Goal: Task Accomplishment & Management: Manage account settings

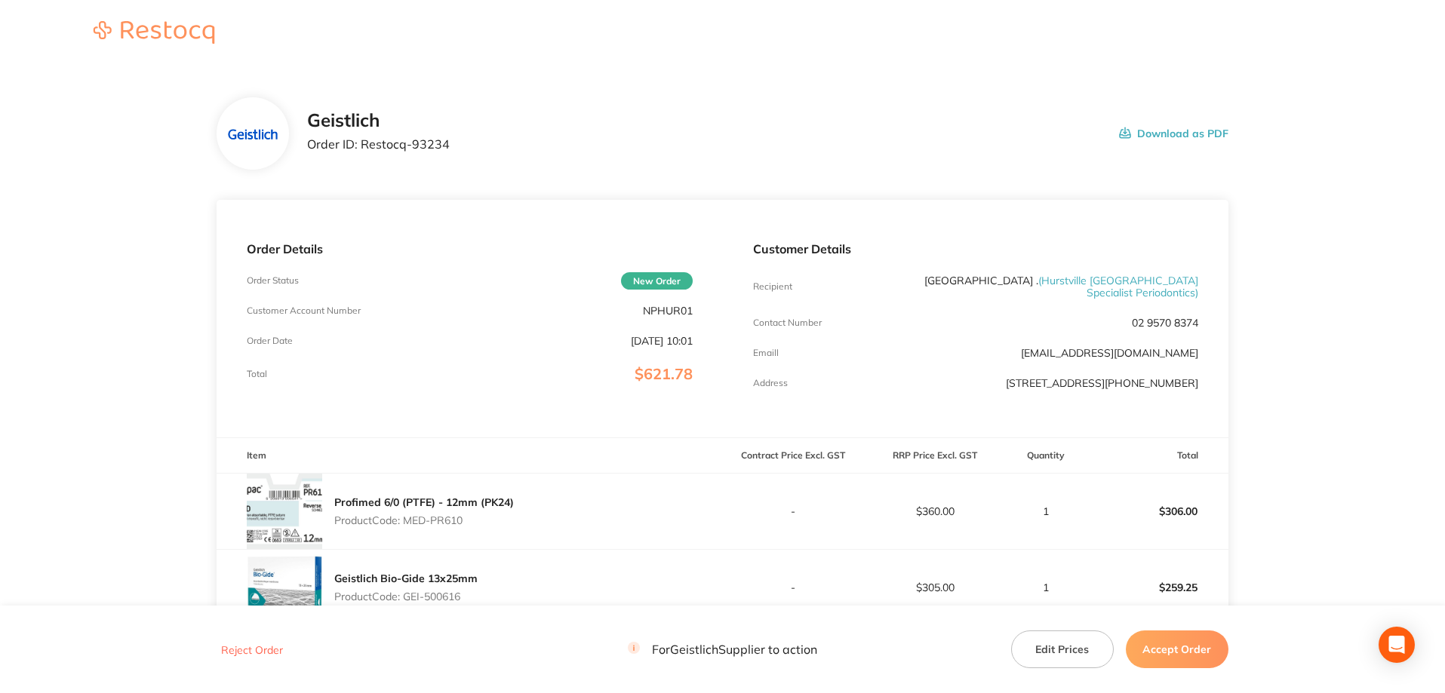
click at [675, 305] on p "NPHUR01" at bounding box center [668, 311] width 50 height 12
click at [674, 306] on p "NPHUR01" at bounding box center [668, 311] width 50 height 12
copy p "NPHUR01"
drag, startPoint x: 466, startPoint y: 146, endPoint x: 362, endPoint y: 147, distance: 104.1
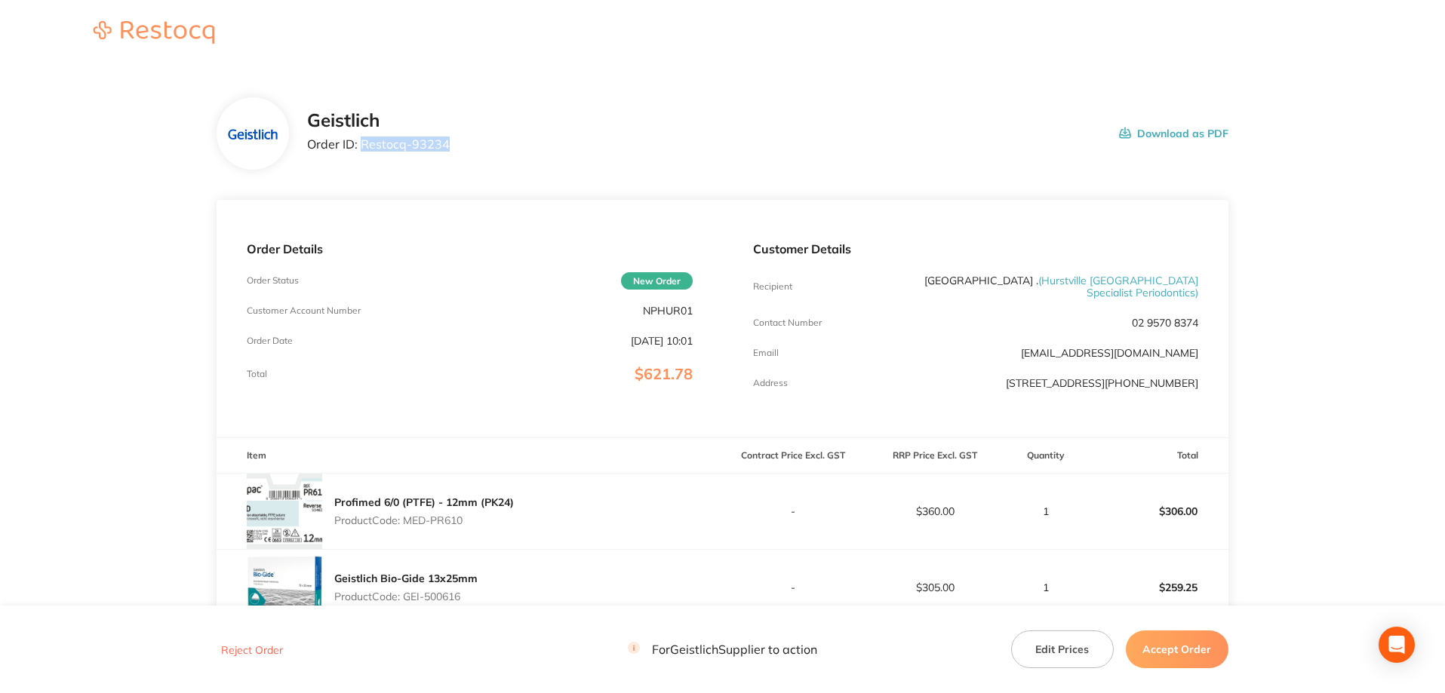
click at [362, 147] on div "Geistlich Order ID: Restocq- 93234 Download as PDF" at bounding box center [767, 133] width 921 height 47
copy p "Restocq- 93234"
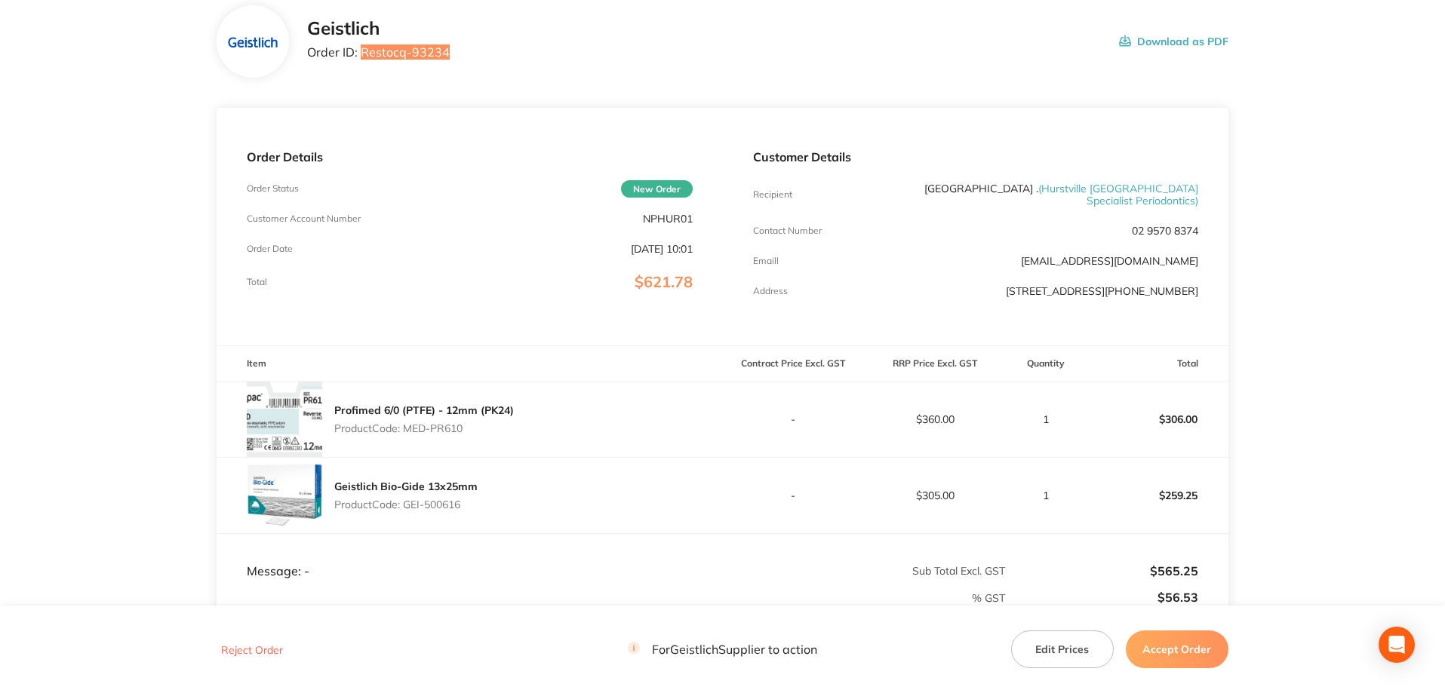
scroll to position [68, 0]
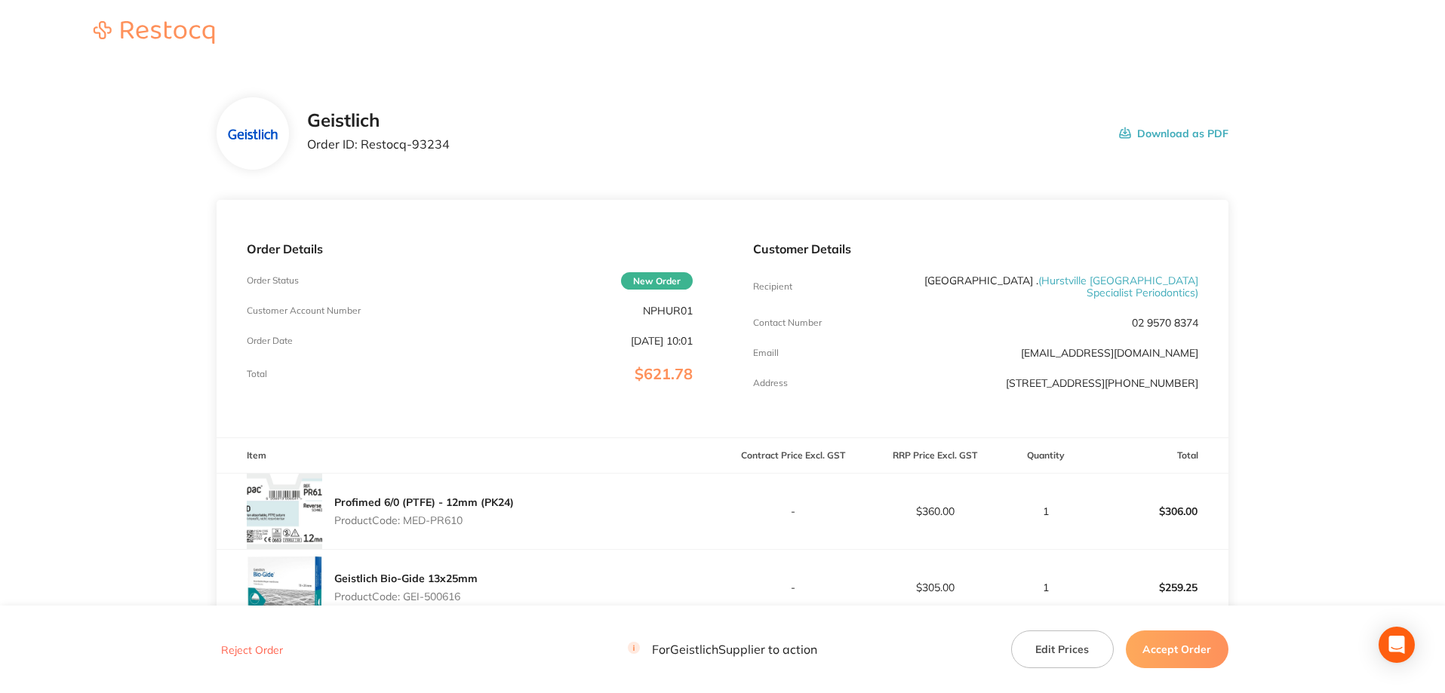
drag, startPoint x: 1117, startPoint y: 341, endPoint x: 996, endPoint y: 340, distance: 121.4
click at [996, 340] on div "Customer Details Recipient Hurstville . ( Hurstville Sydney Specialist Periodon…" at bounding box center [975, 319] width 505 height 238
copy link "[EMAIL_ADDRESS][DOMAIN_NAME]"
click at [909, 347] on div "Emaill [EMAIL_ADDRESS][DOMAIN_NAME]" at bounding box center [975, 353] width 445 height 12
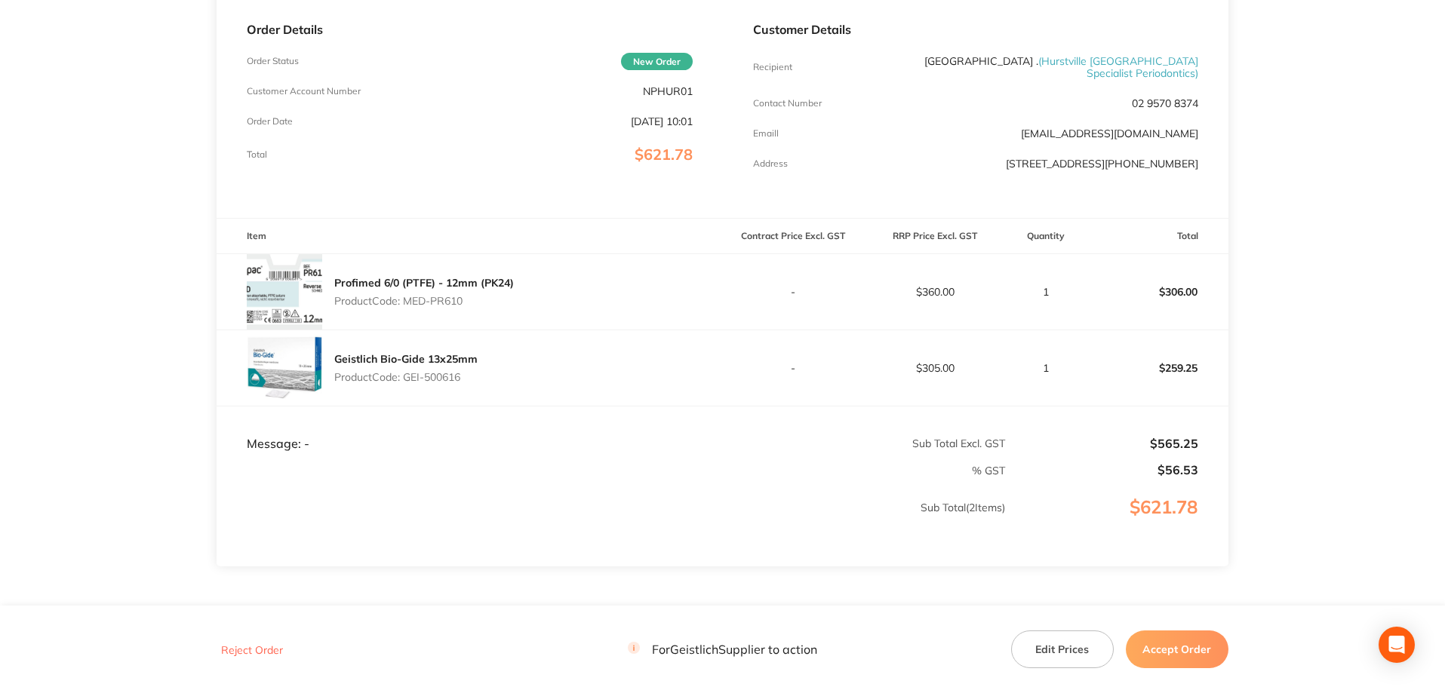
scroll to position [219, 0]
drag, startPoint x: 1213, startPoint y: 133, endPoint x: 1013, endPoint y: 113, distance: 200.9
click at [1013, 113] on div "Customer Details Recipient Hurstville . ( Hurstville Sydney Specialist Periodon…" at bounding box center [975, 100] width 505 height 238
click at [953, 108] on div "Customer Details Recipient Hurstville . ( Hurstville Sydney Specialist Periodon…" at bounding box center [975, 100] width 505 height 238
drag, startPoint x: 1198, startPoint y: 122, endPoint x: 991, endPoint y: 120, distance: 206.7
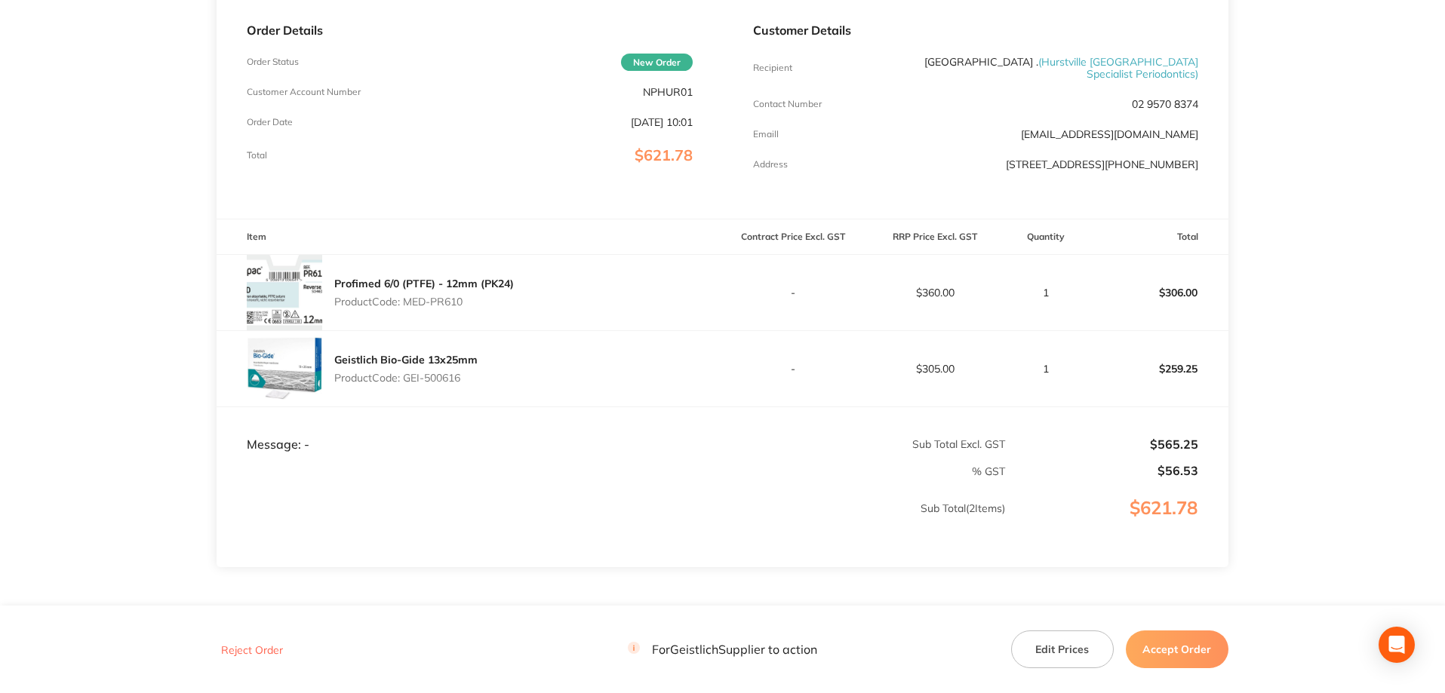
click at [991, 120] on div "Customer Details Recipient Hurstville . ( Hurstville Sydney Specialist Periodon…" at bounding box center [975, 100] width 505 height 238
copy link "[EMAIL_ADDRESS][DOMAIN_NAME]"
drag, startPoint x: 1192, startPoint y: 641, endPoint x: 1185, endPoint y: 610, distance: 31.7
click at [1192, 641] on button "Accept Order" at bounding box center [1176, 650] width 103 height 38
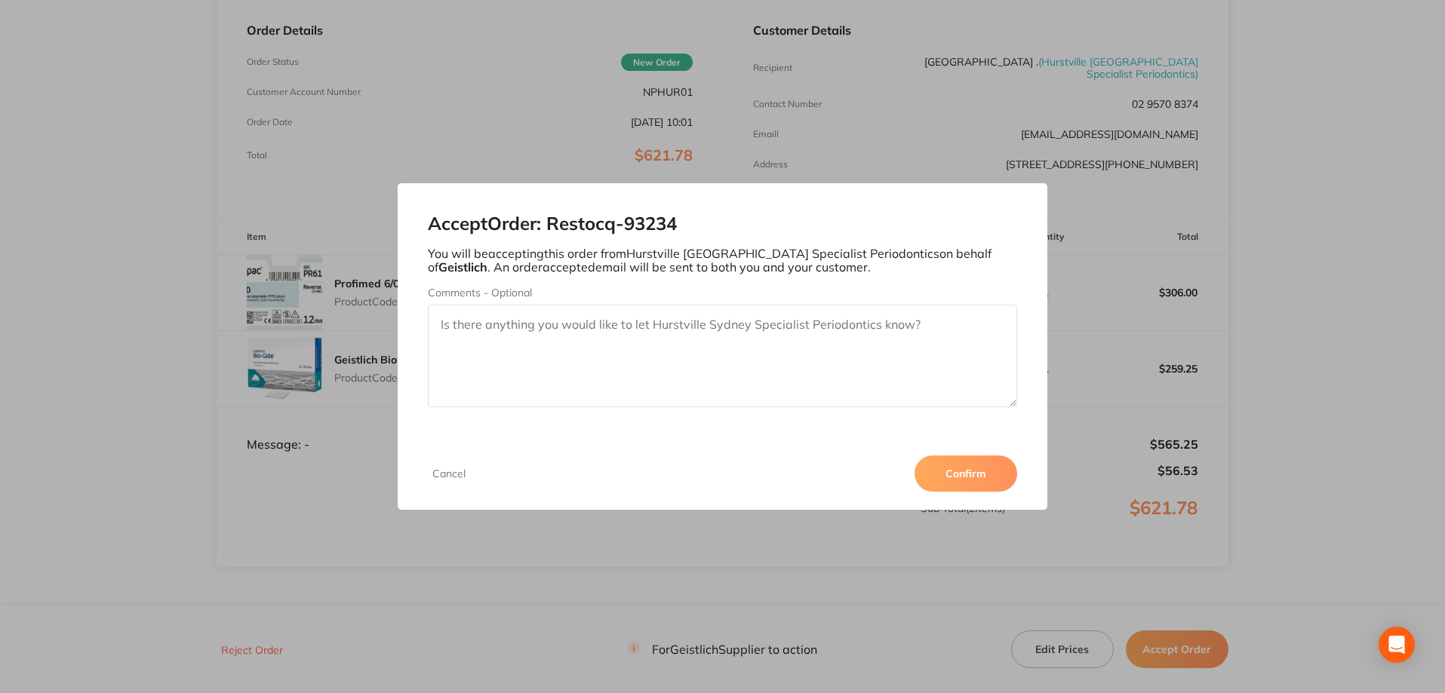
click at [979, 470] on button "Confirm" at bounding box center [965, 474] width 103 height 36
